Goal: Transaction & Acquisition: Obtain resource

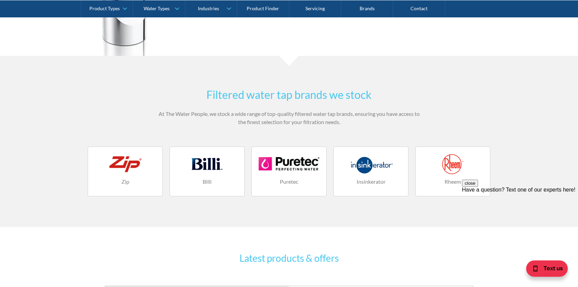
scroll to position [954, 0]
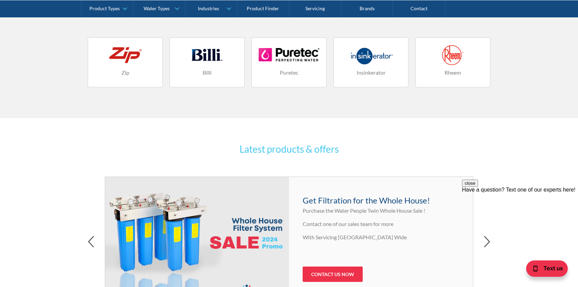
click at [210, 68] on link "Billi" at bounding box center [206, 63] width 75 height 50
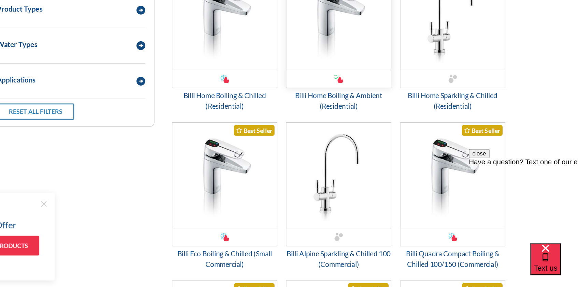
scroll to position [922, 0]
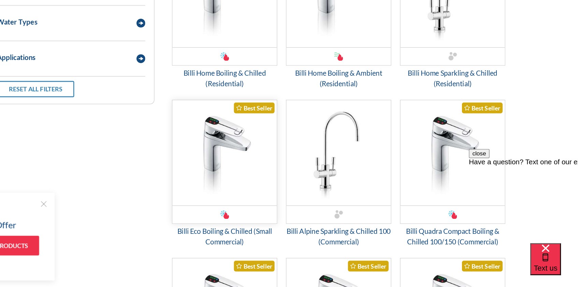
click at [231, 142] on img "Email Form 3" at bounding box center [271, 183] width 81 height 82
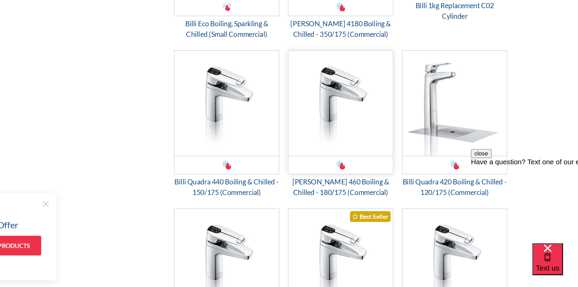
scroll to position [1394, 0]
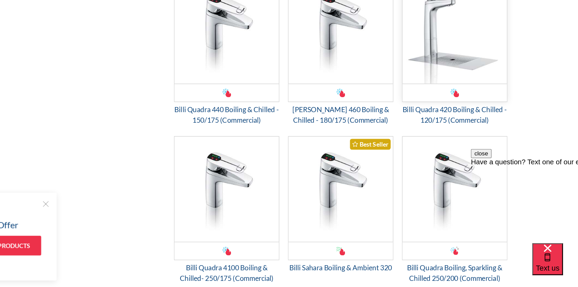
click at [408, 56] on img "Email Form 3" at bounding box center [448, 88] width 81 height 82
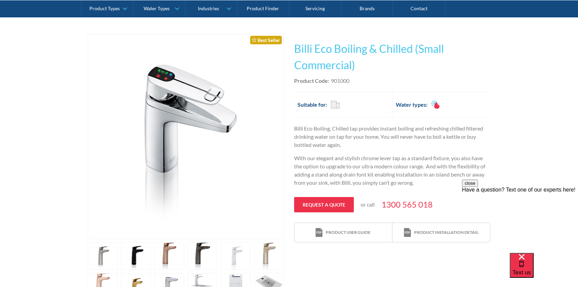
scroll to position [123, 0]
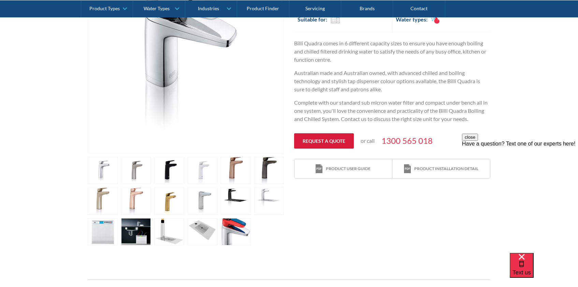
click at [324, 141] on link "Request a quote" at bounding box center [324, 140] width 60 height 15
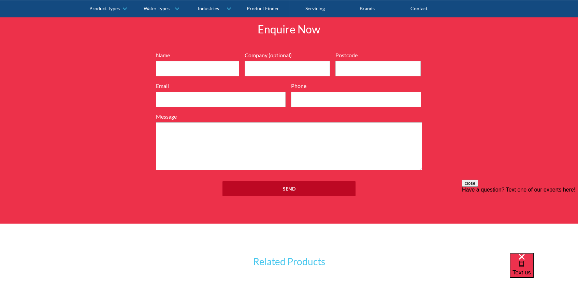
scroll to position [904, 0]
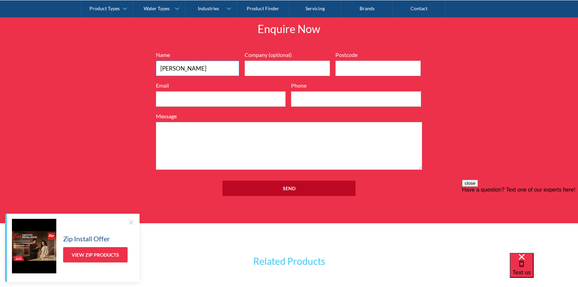
type input "Billy Sakkas"
type input "C"
click at [242, 120] on div "Message" at bounding box center [289, 141] width 266 height 58
click at [218, 83] on label "Email" at bounding box center [221, 85] width 130 height 8
click at [218, 91] on input "Email" at bounding box center [221, 98] width 130 height 15
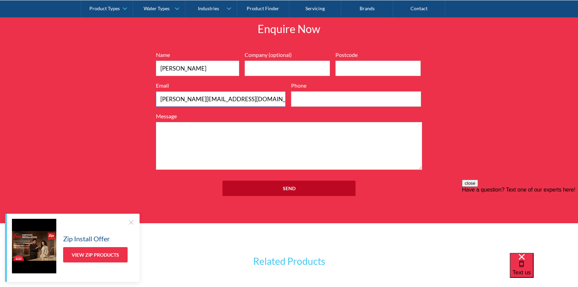
type input "billy@tchg.com.au"
type input "0421993344"
click at [296, 122] on textarea "Message" at bounding box center [289, 146] width 266 height 48
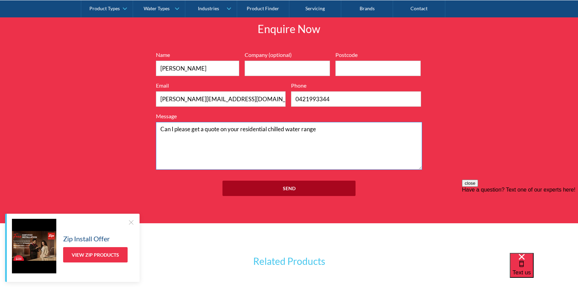
type textarea "Can I please get a quote on your residential chilled water range"
click at [315, 184] on input "Send" at bounding box center [288, 188] width 133 height 15
type input "3207"
click at [303, 188] on input "Send" at bounding box center [288, 188] width 133 height 15
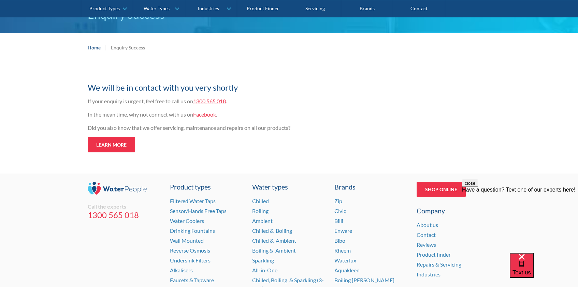
click at [207, 115] on link "Facebook" at bounding box center [204, 114] width 23 height 6
click at [416, 190] on div "Call the experts [PHONE_NUMBER] Product types Filtered Water Taps Sensor/Hands …" at bounding box center [289, 248] width 402 height 151
click at [425, 189] on link "Shop Online" at bounding box center [440, 189] width 49 height 15
